Goal: Information Seeking & Learning: Learn about a topic

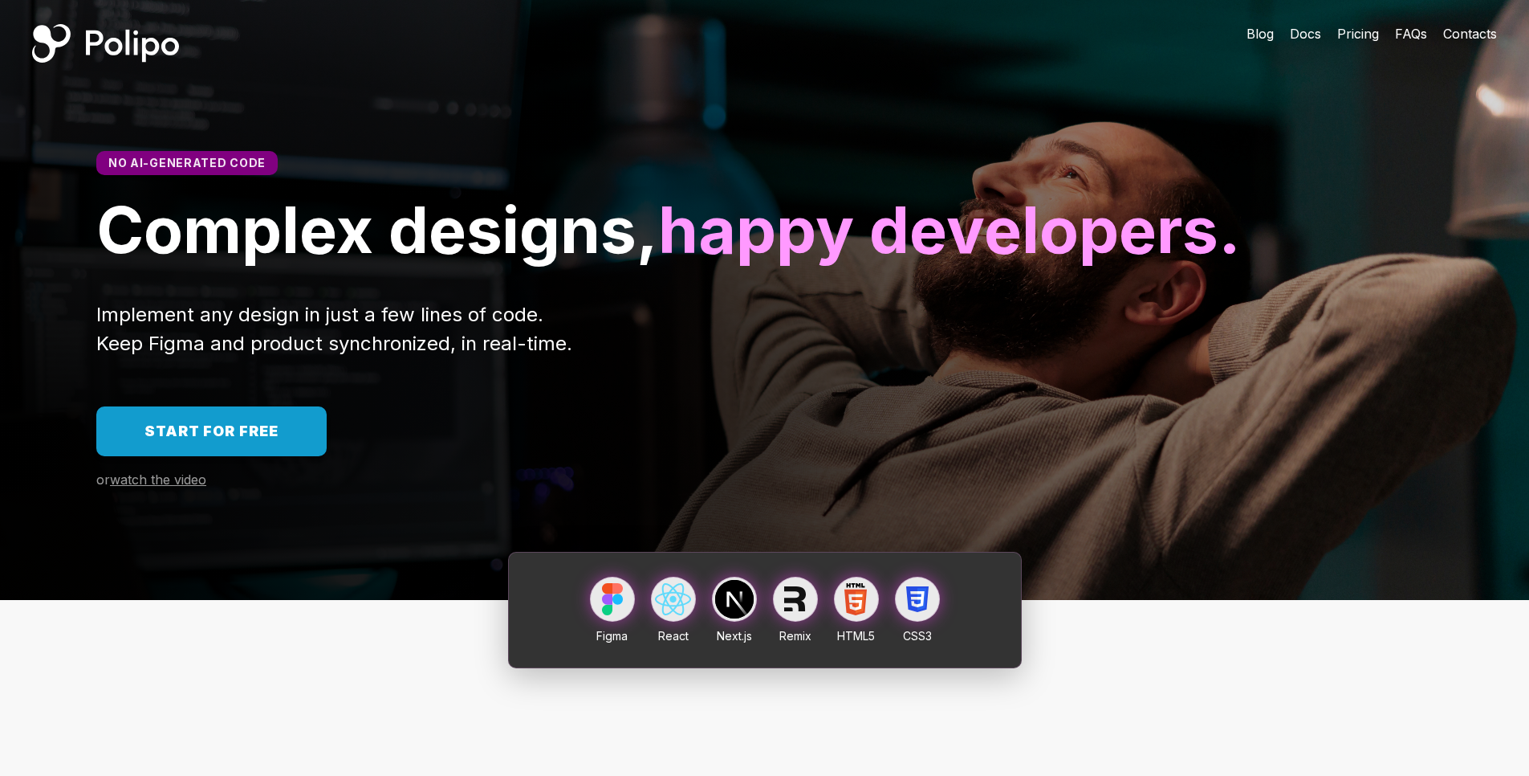
click at [755, 149] on div "No AI-generated code Complex designs, happy developers. Implement any design in…" at bounding box center [764, 343] width 1529 height 513
click at [676, 119] on div "No AI-generated code Complex designs, happy developers. Implement any design in…" at bounding box center [764, 343] width 1529 height 513
click at [857, 158] on div "No AI-generated code Complex designs, happy developers." at bounding box center [764, 209] width 1529 height 117
click at [880, 155] on div "No AI-generated code Complex designs, happy developers." at bounding box center [764, 209] width 1529 height 117
click at [841, 128] on div "No AI-generated code Complex designs, happy developers. Implement any design in…" at bounding box center [764, 343] width 1529 height 513
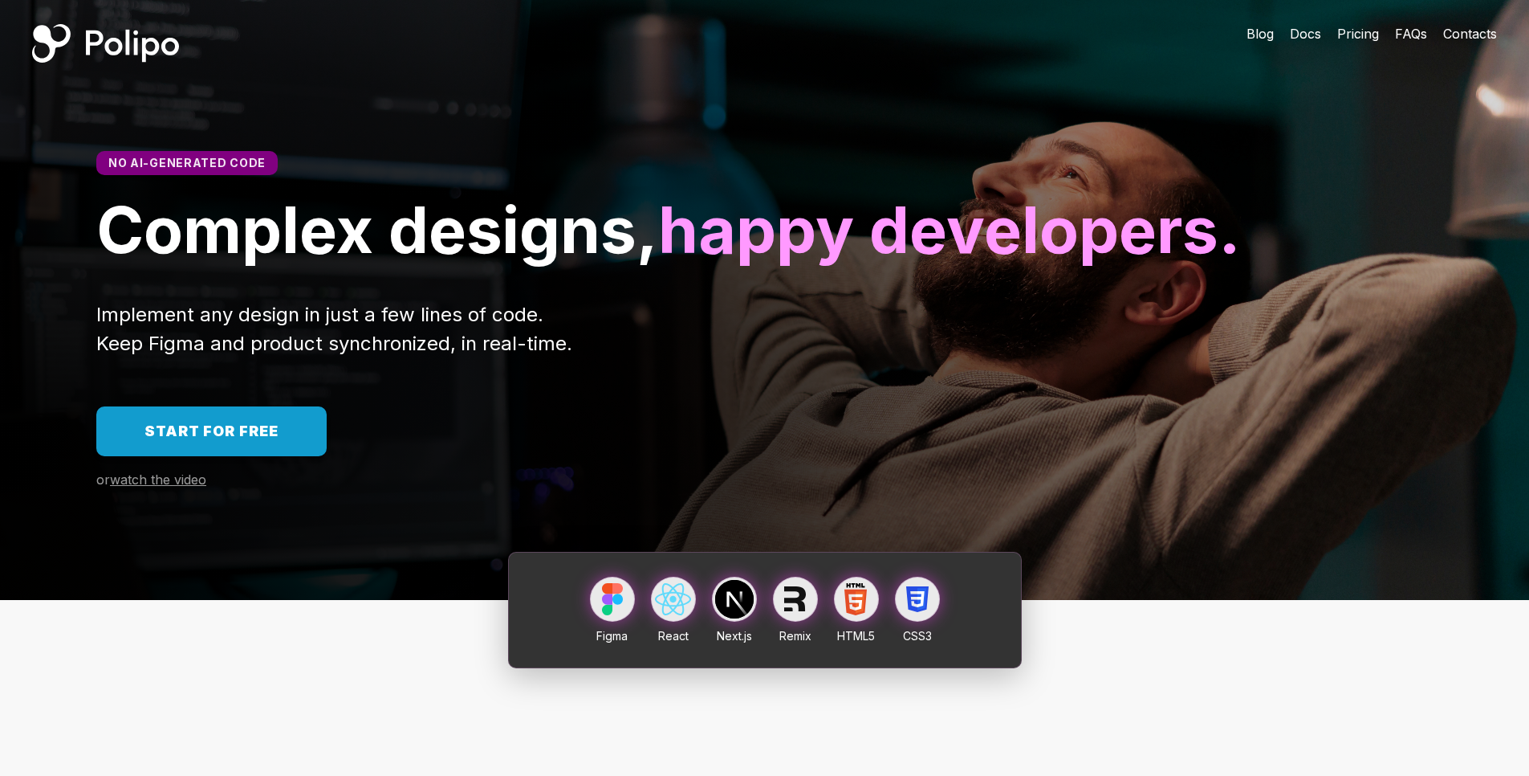
scroll to position [385, 0]
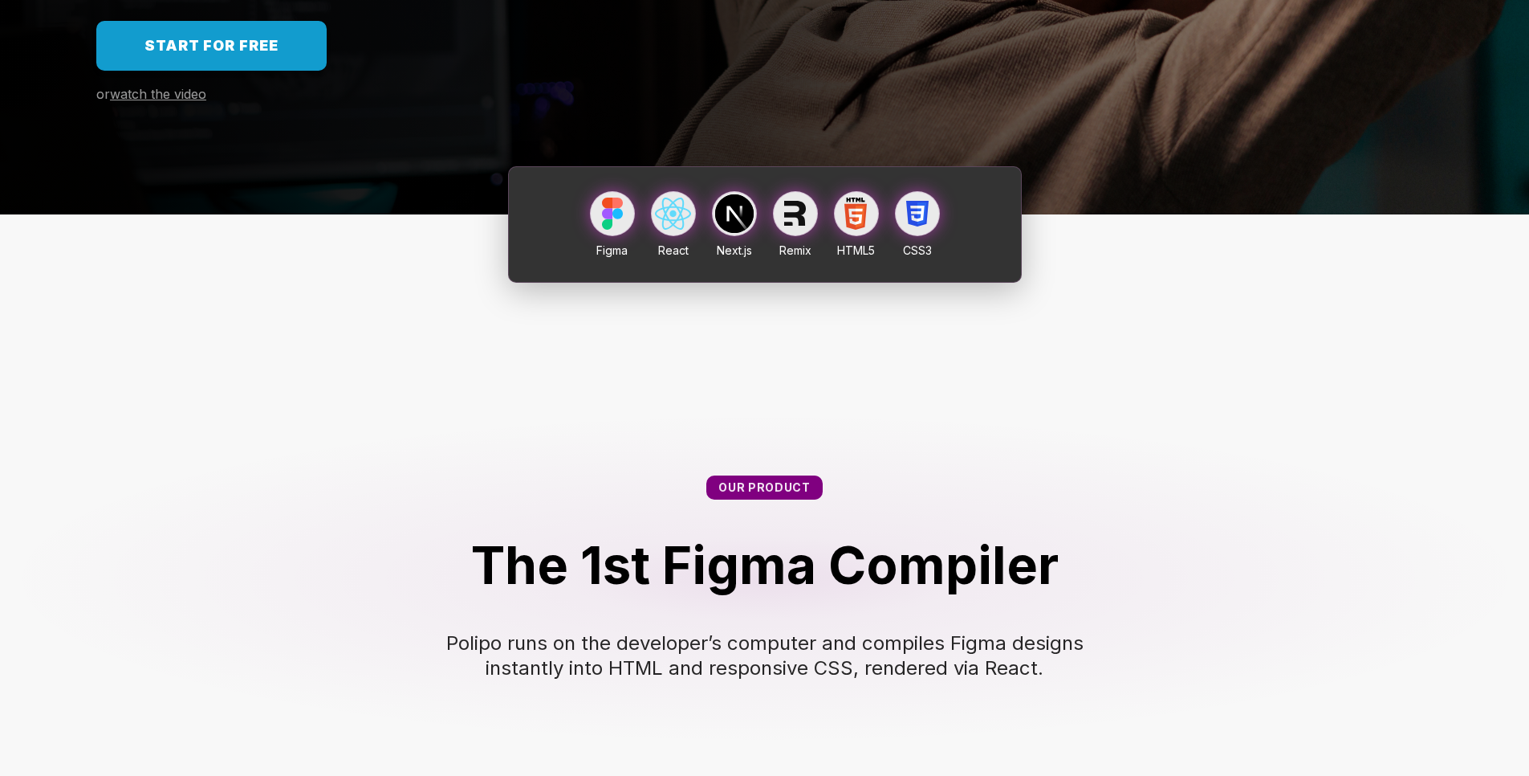
click at [409, 466] on div "Our product The 1st Figma Compiler Polipo runs on the developer’s computer and …" at bounding box center [764, 546] width 1529 height 527
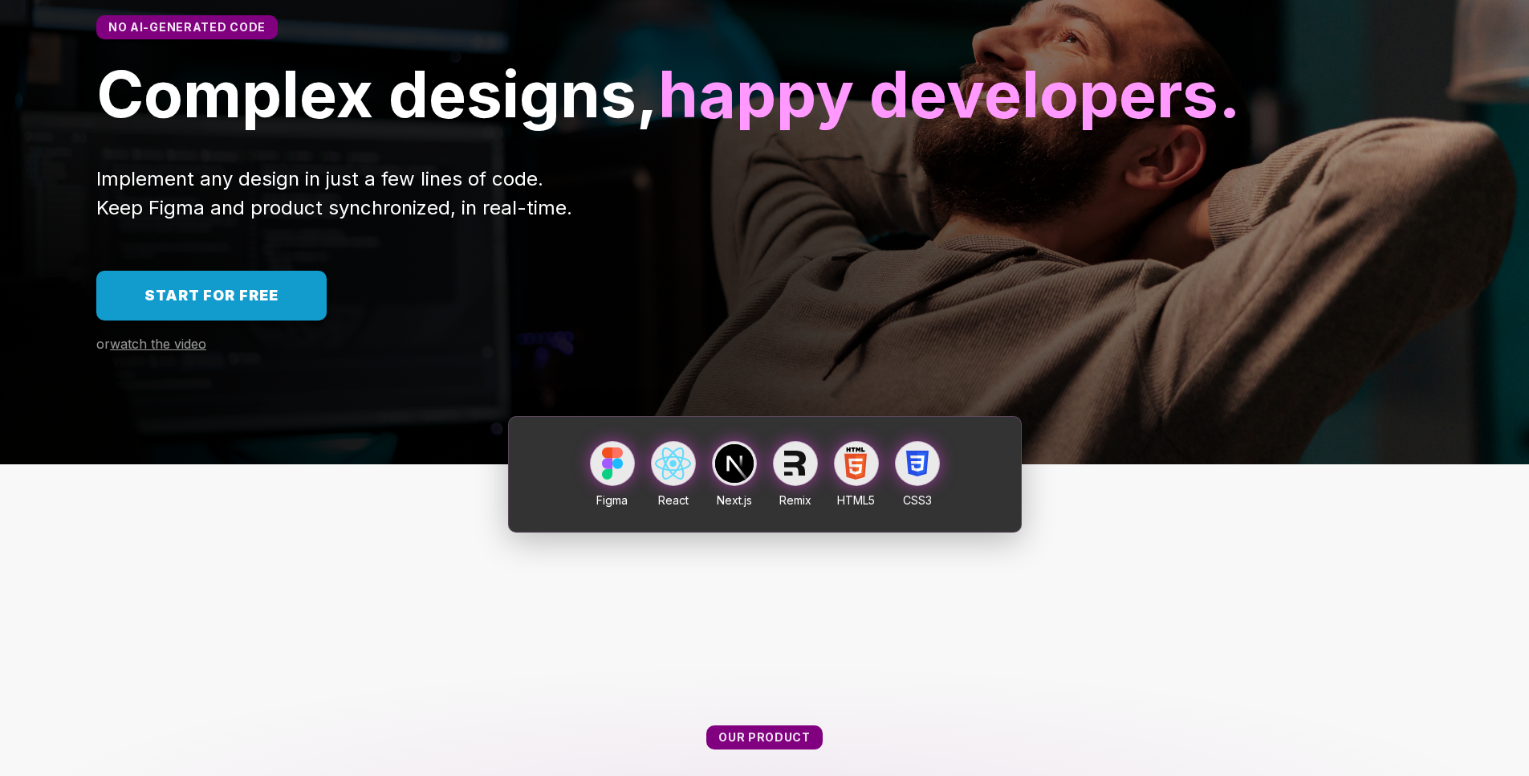
scroll to position [0, 0]
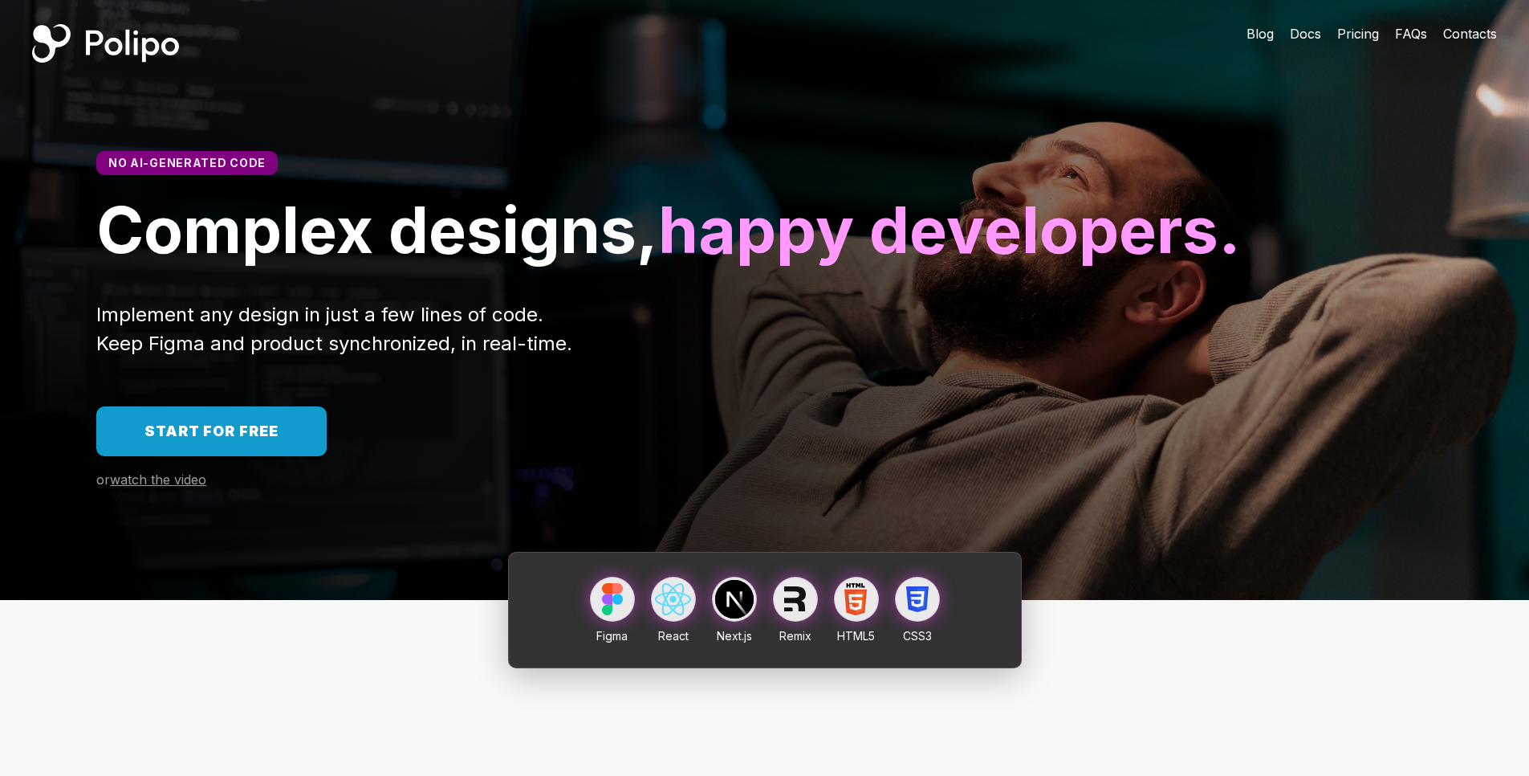
click at [712, 173] on div "No AI-generated code Complex designs, happy developers." at bounding box center [764, 209] width 1529 height 117
click at [842, 358] on div "Implement any design in just a few lines of code. Keep Figma and product synchr…" at bounding box center [764, 329] width 1337 height 58
click at [149, 487] on span "watch the video" at bounding box center [158, 479] width 96 height 16
click at [1415, 194] on h1 "Complex designs, happy developers." at bounding box center [764, 229] width 1337 height 77
click at [1305, 268] on h1 "Complex designs, happy developers." at bounding box center [764, 229] width 1337 height 77
